Goal: Task Accomplishment & Management: Manage account settings

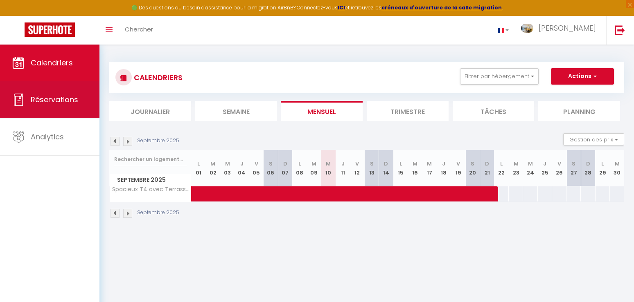
click at [61, 97] on span "Réservations" at bounding box center [54, 100] width 47 height 10
select select "not_cancelled"
select select
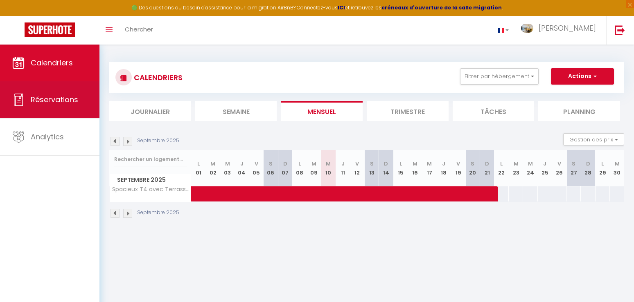
select select
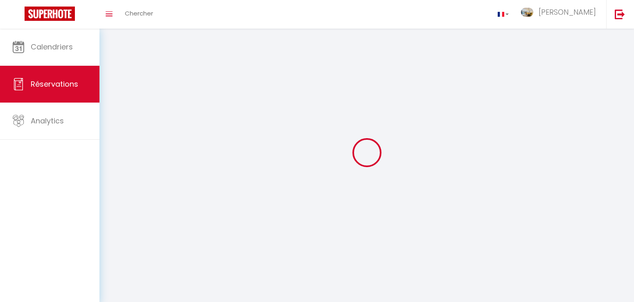
select select
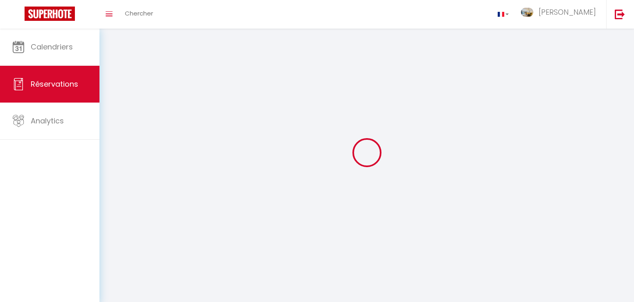
select select
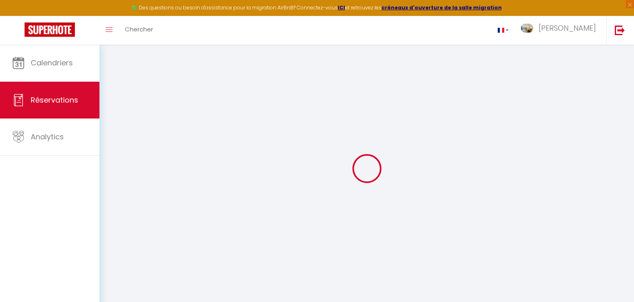
select select
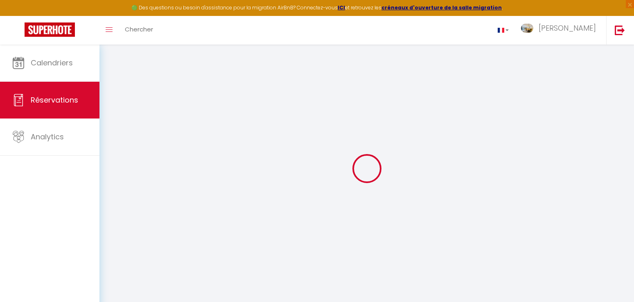
select select
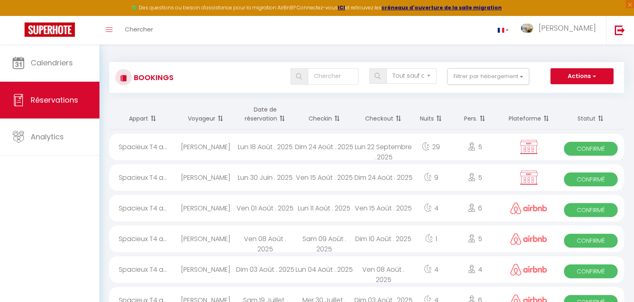
select select
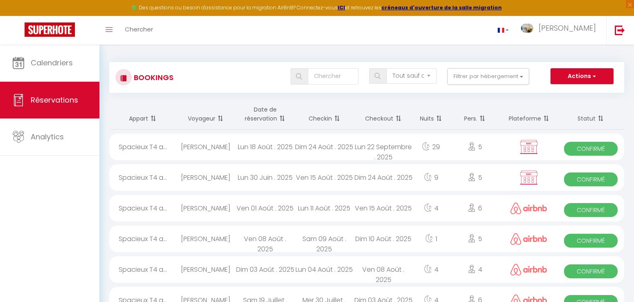
select select
click at [583, 147] on span "Confirmé" at bounding box center [591, 149] width 54 height 14
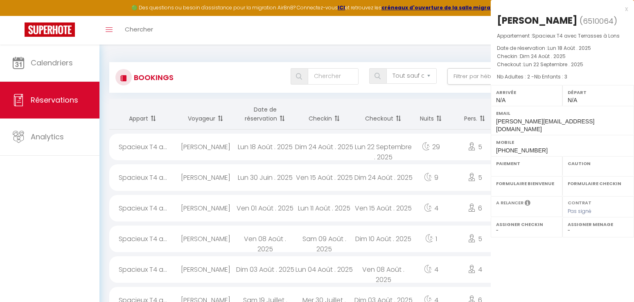
select select "OK"
select select "KO"
select select "0"
select select "1"
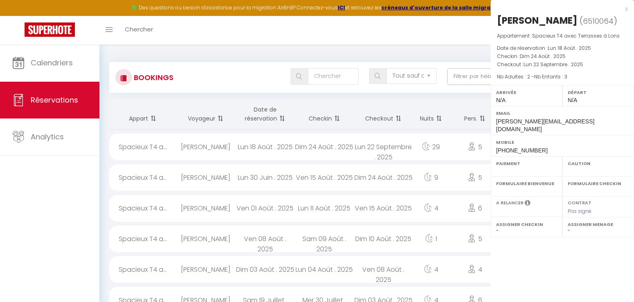
select select
